Goal: Find specific page/section: Find specific page/section

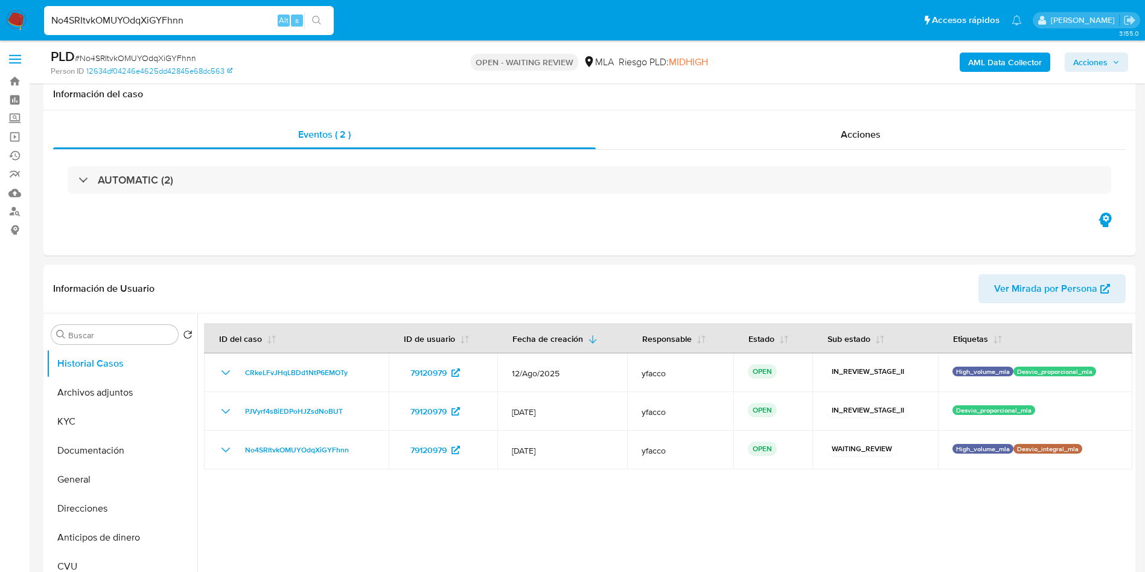
select select "10"
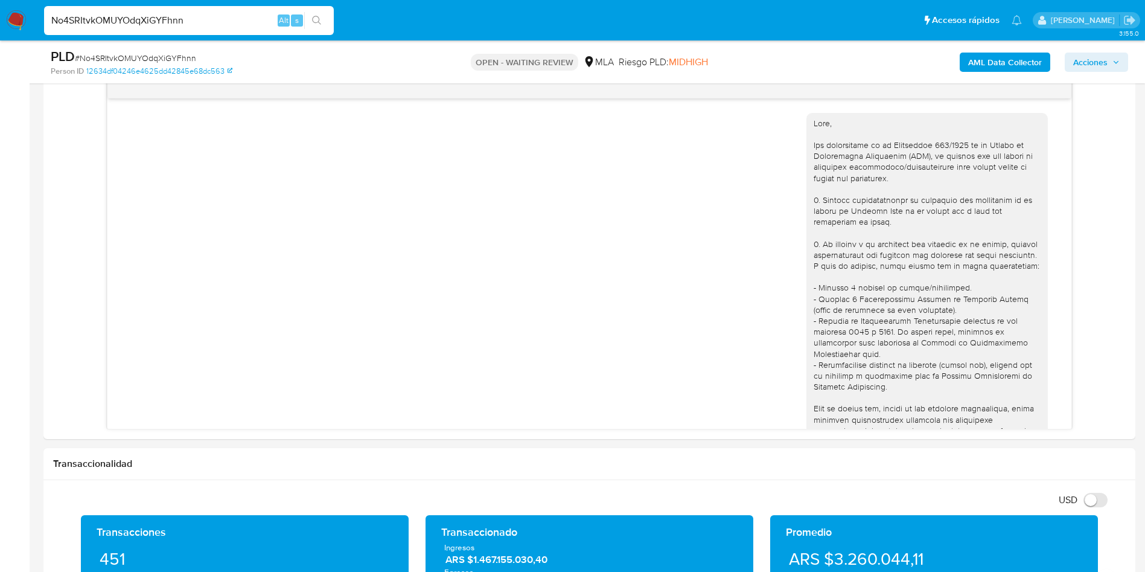
scroll to position [1506, 0]
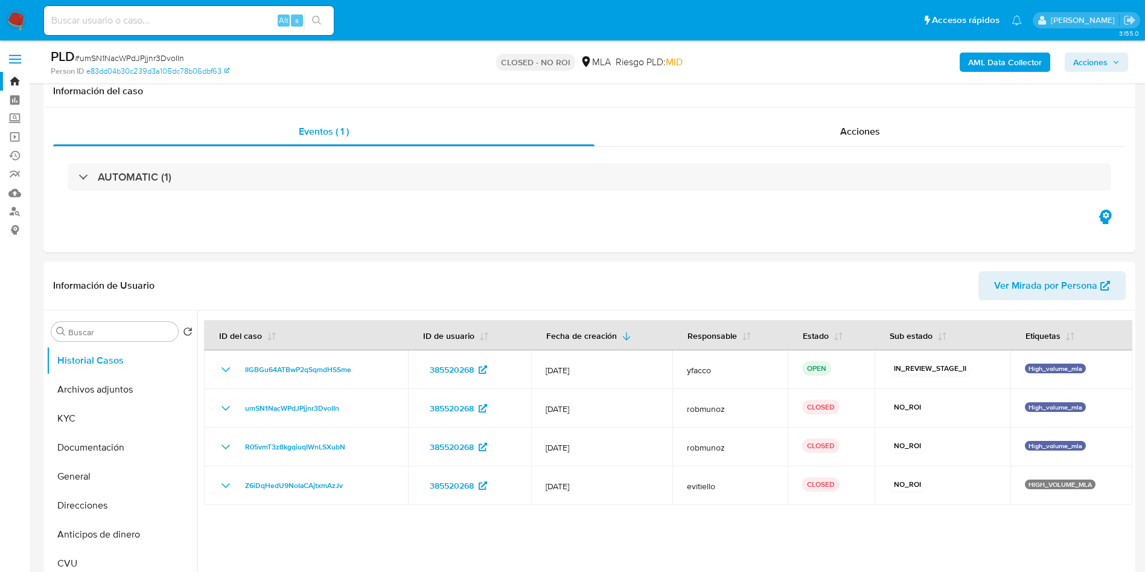
scroll to position [996, 0]
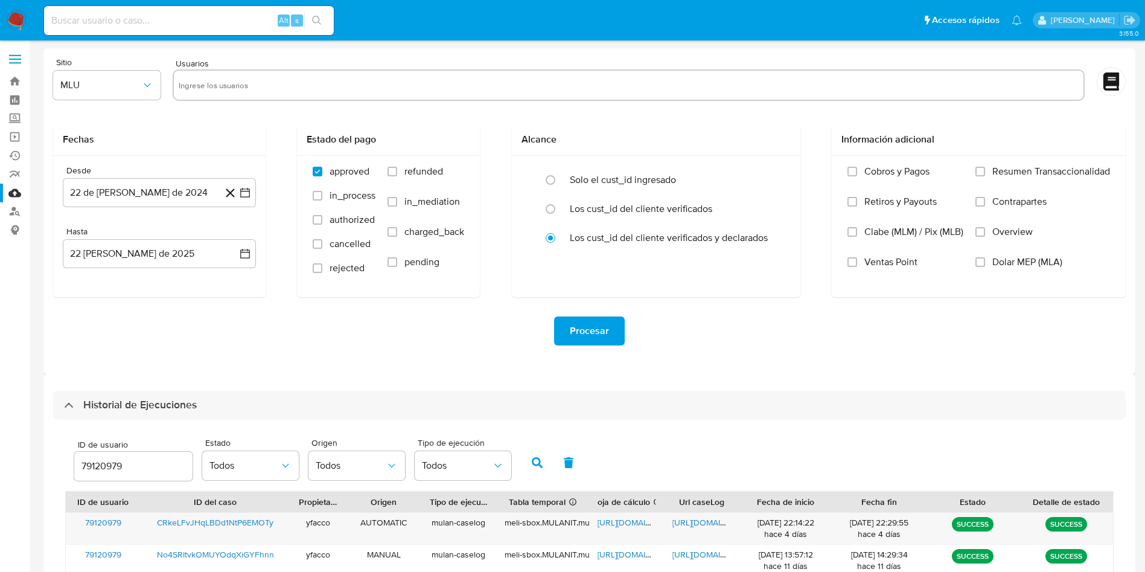
select select "10"
